Goal: Information Seeking & Learning: Learn about a topic

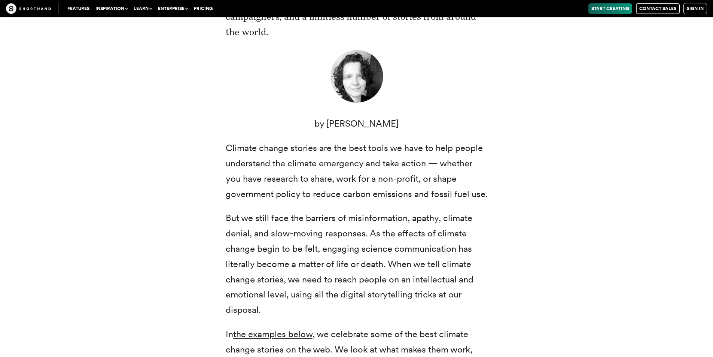
scroll to position [193, 0]
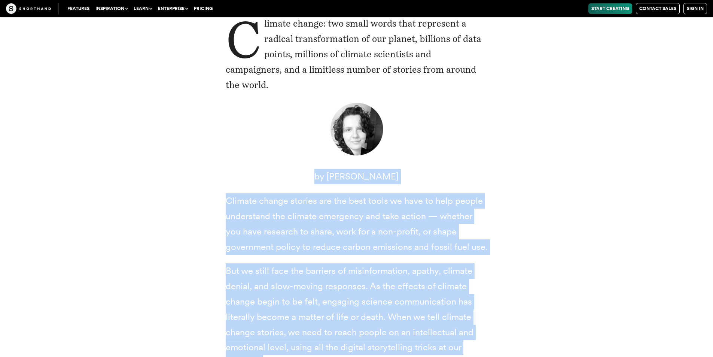
drag, startPoint x: 717, startPoint y: 65, endPoint x: 470, endPoint y: 128, distance: 254.9
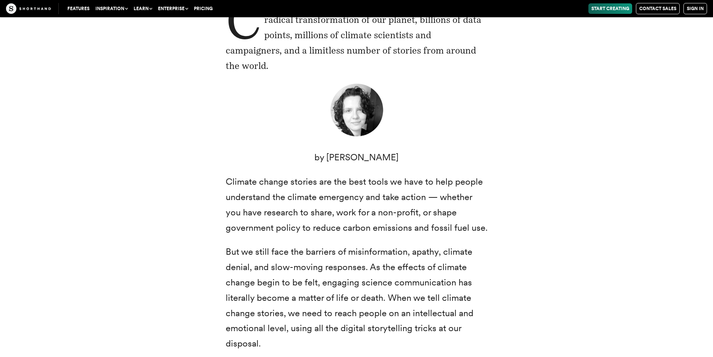
scroll to position [225, 0]
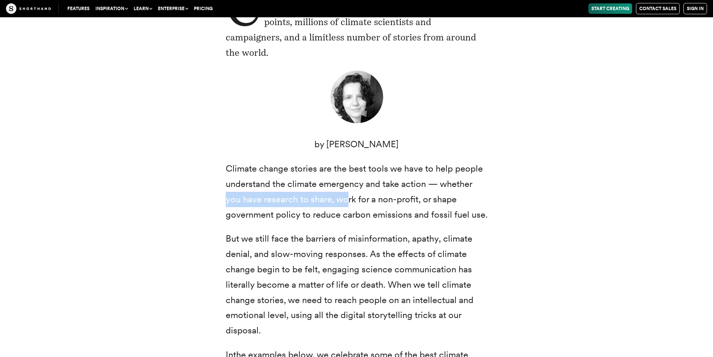
drag, startPoint x: 221, startPoint y: 202, endPoint x: 349, endPoint y: 198, distance: 128.1
click at [349, 198] on div "Climate change: two small words that represent a radical transformation of our …" at bounding box center [357, 196] width 292 height 424
click at [467, 199] on p "Climate change stories are the best tools we have to help people understand the…" at bounding box center [357, 191] width 262 height 61
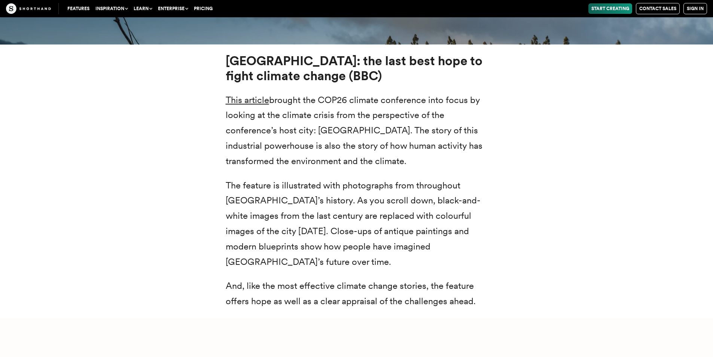
scroll to position [2921, 0]
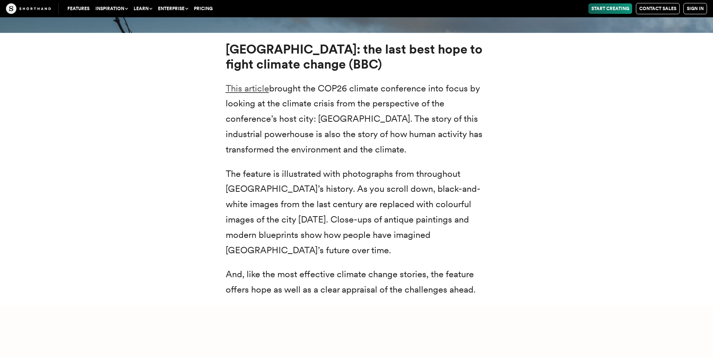
click at [243, 87] on link "This article" at bounding box center [247, 88] width 43 height 11
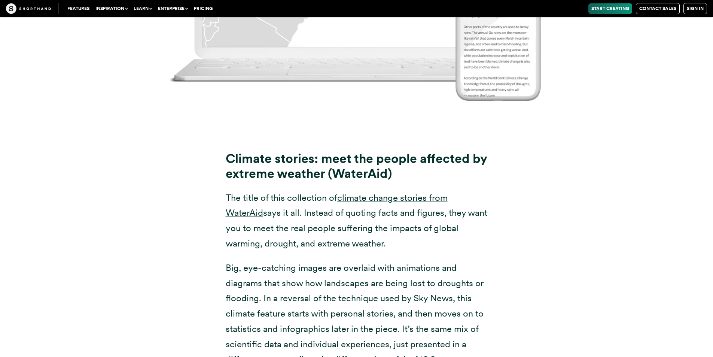
scroll to position [5880, 0]
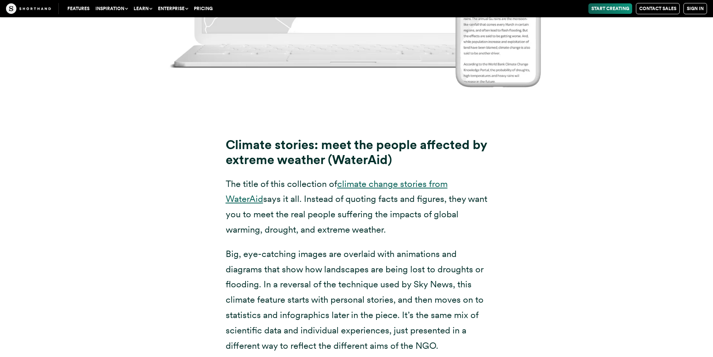
click at [375, 178] on link "climate change stories from WaterAid" at bounding box center [337, 191] width 222 height 26
